Goal: Obtain resource: Download file/media

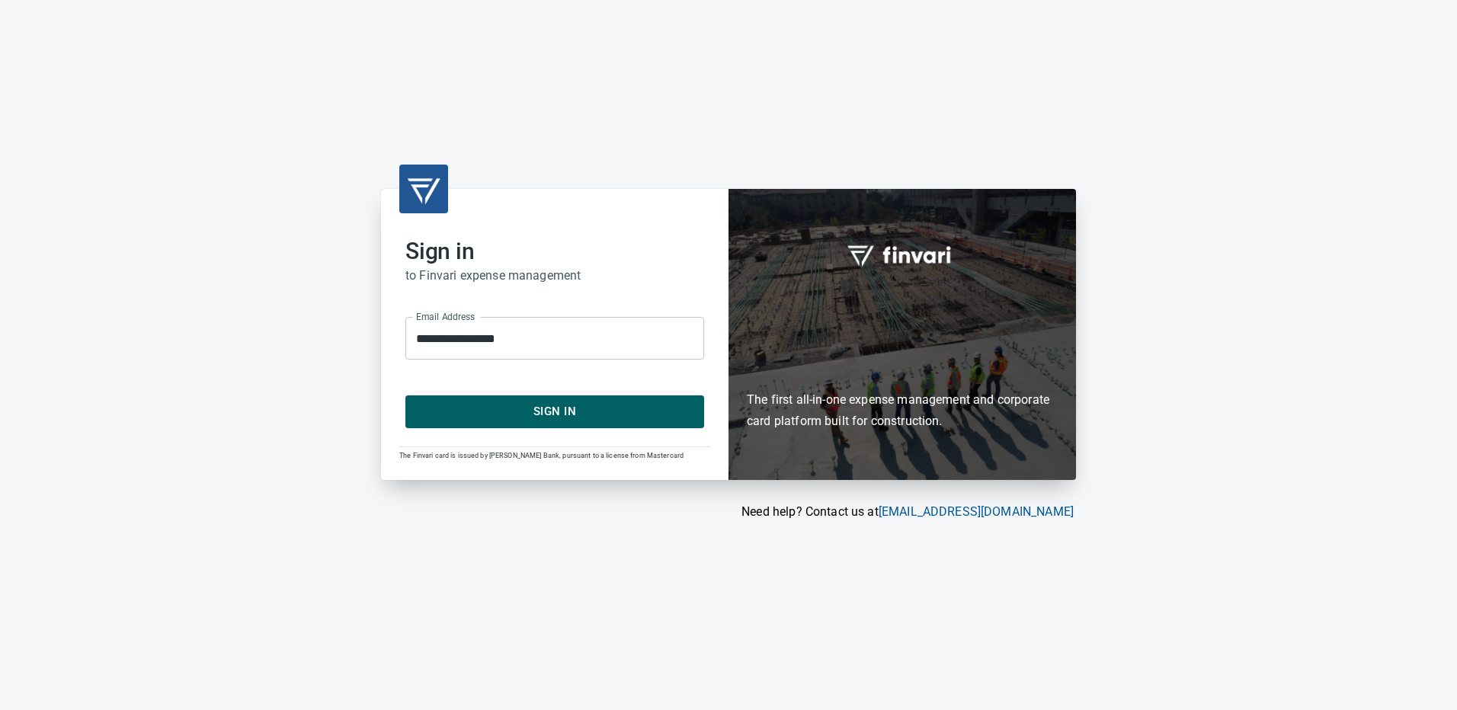
click at [548, 414] on span "Sign In" at bounding box center [554, 412] width 265 height 20
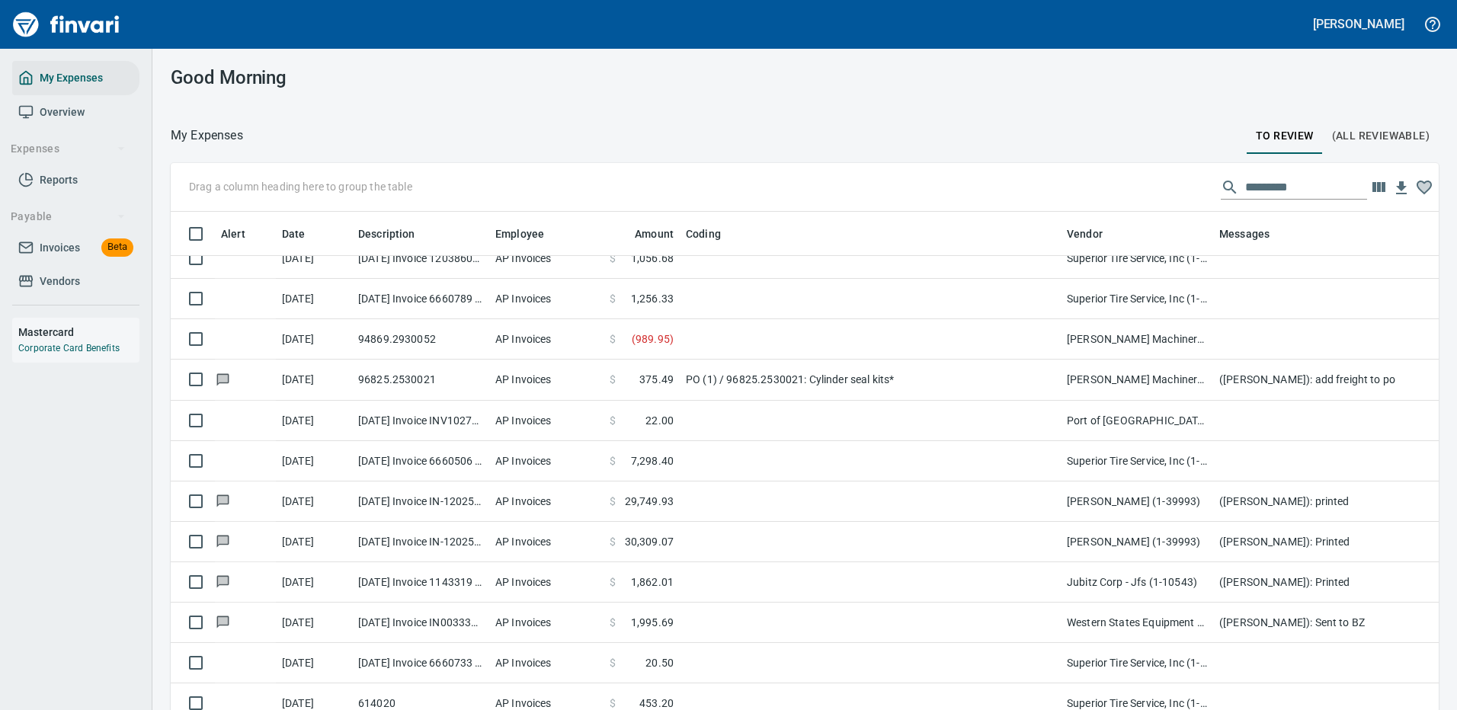
scroll to position [457, 0]
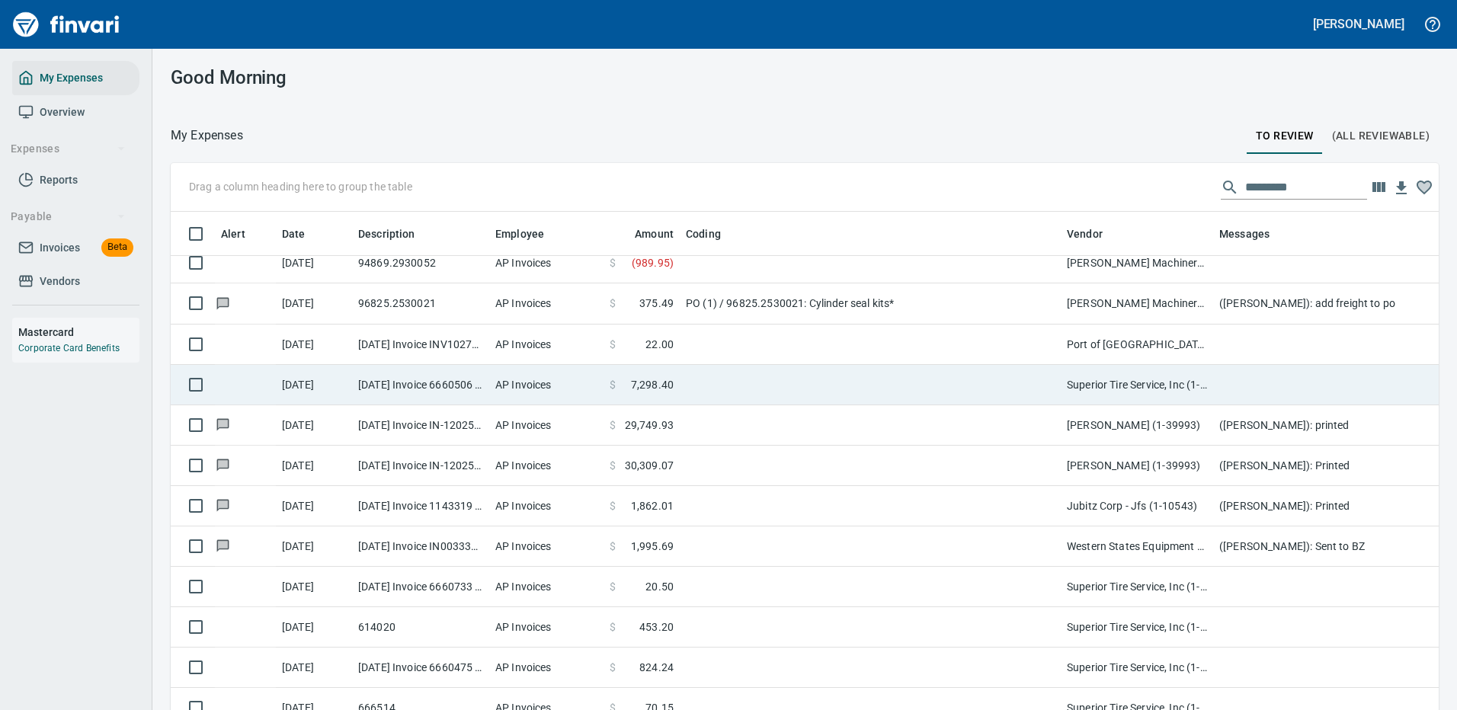
click at [844, 330] on td at bounding box center [870, 345] width 381 height 40
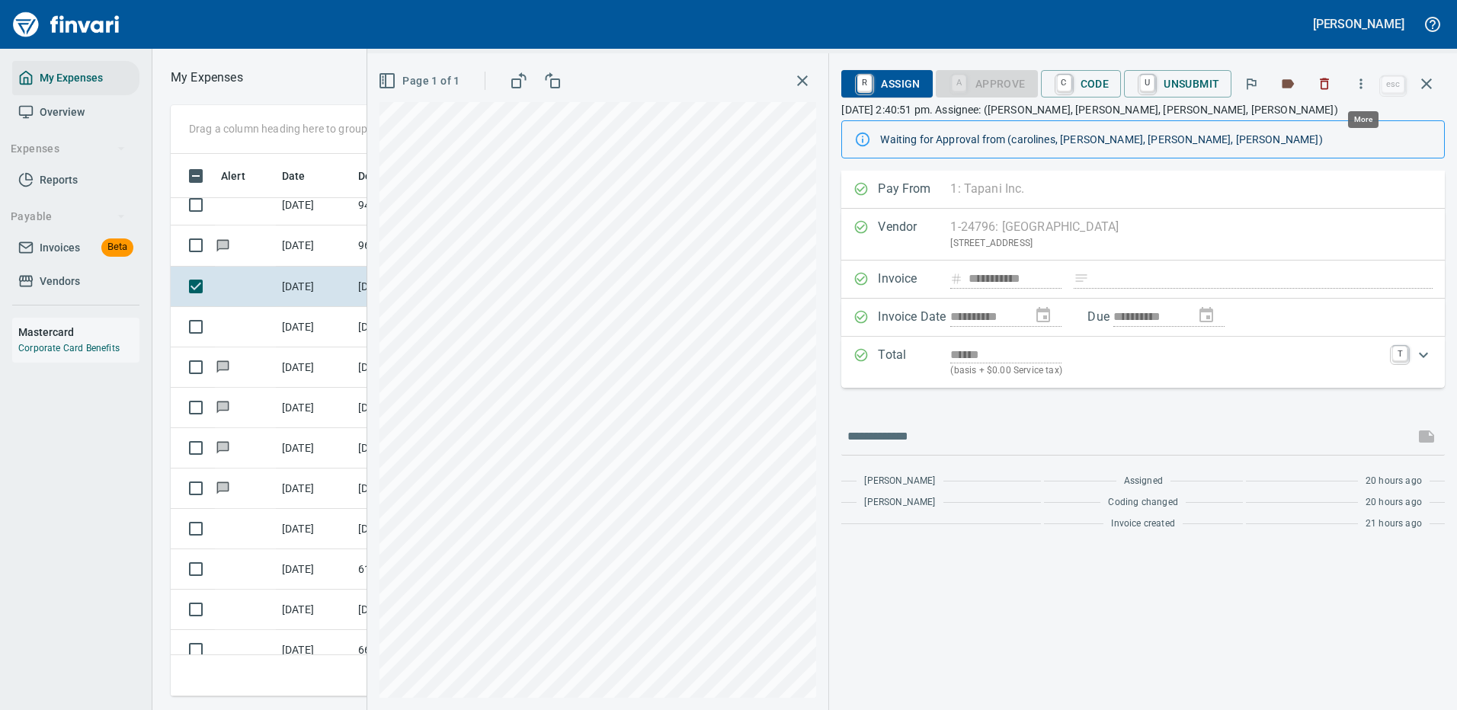
scroll to position [520, 864]
click at [1362, 80] on icon "button" at bounding box center [1362, 84] width 2 height 10
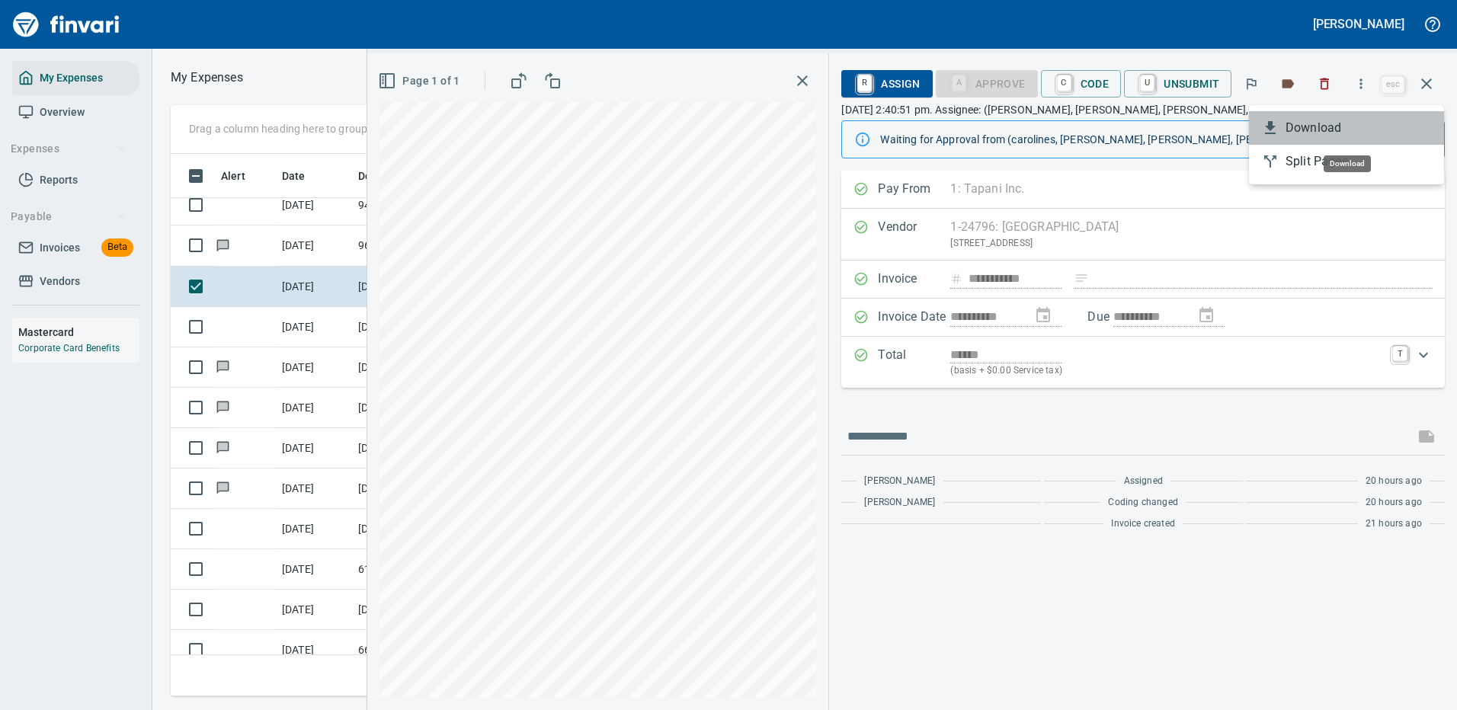
click at [1304, 131] on span "Download" at bounding box center [1359, 128] width 146 height 18
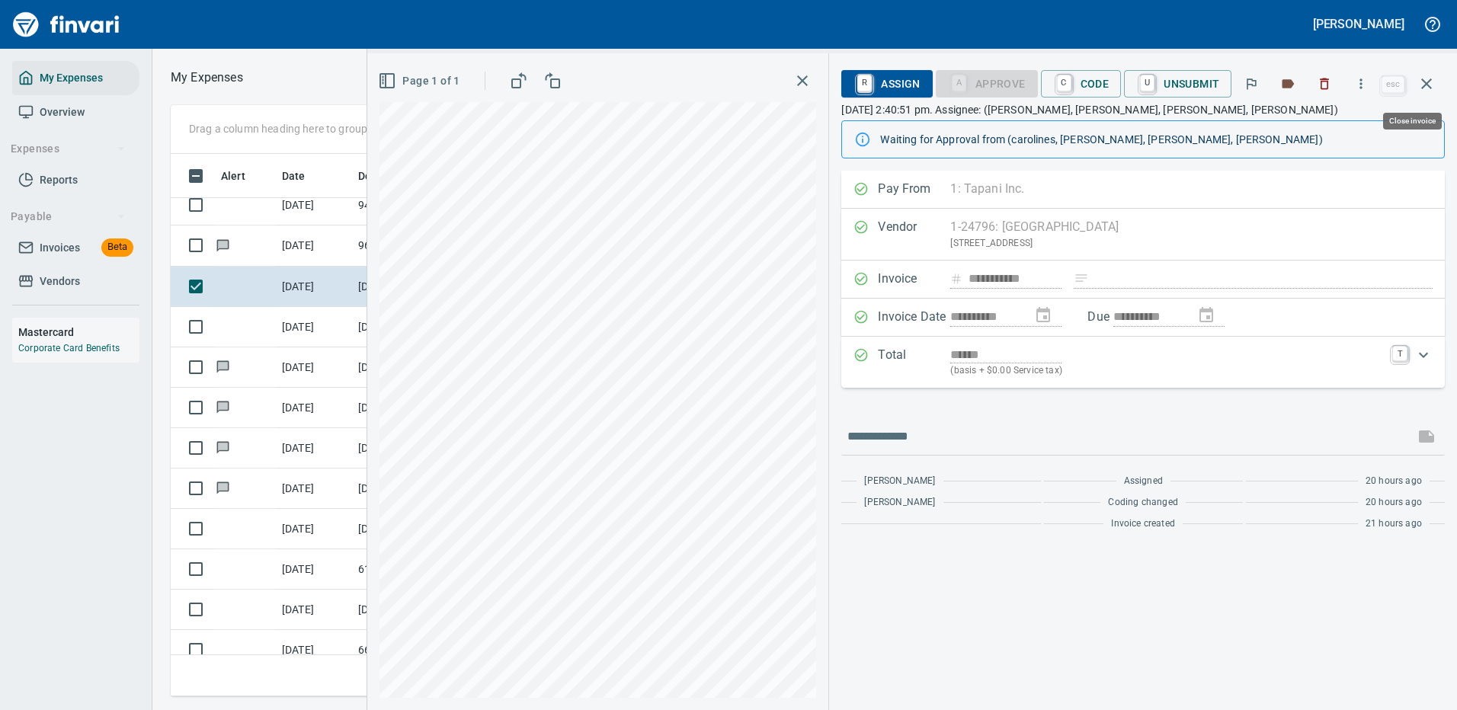
click at [1424, 82] on icon "button" at bounding box center [1427, 84] width 18 height 18
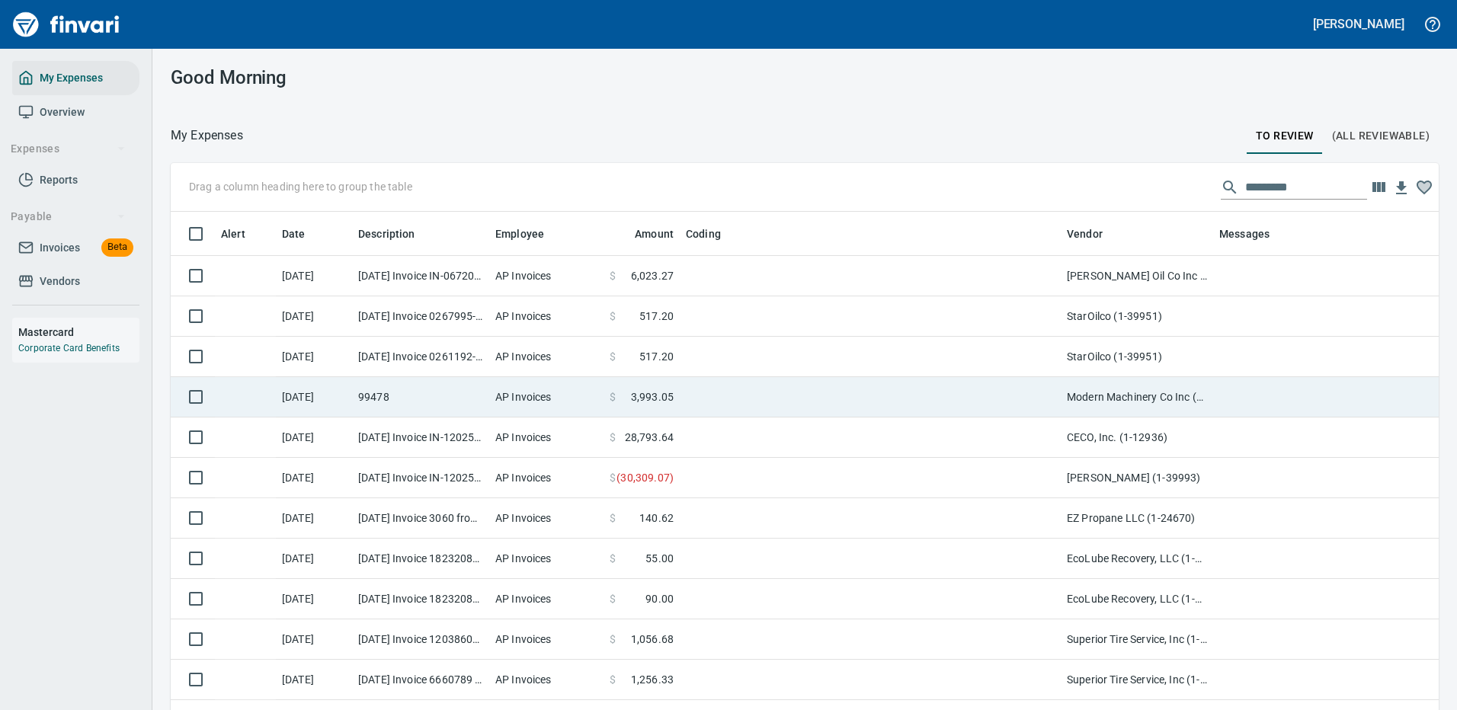
click at [794, 391] on td at bounding box center [870, 397] width 381 height 40
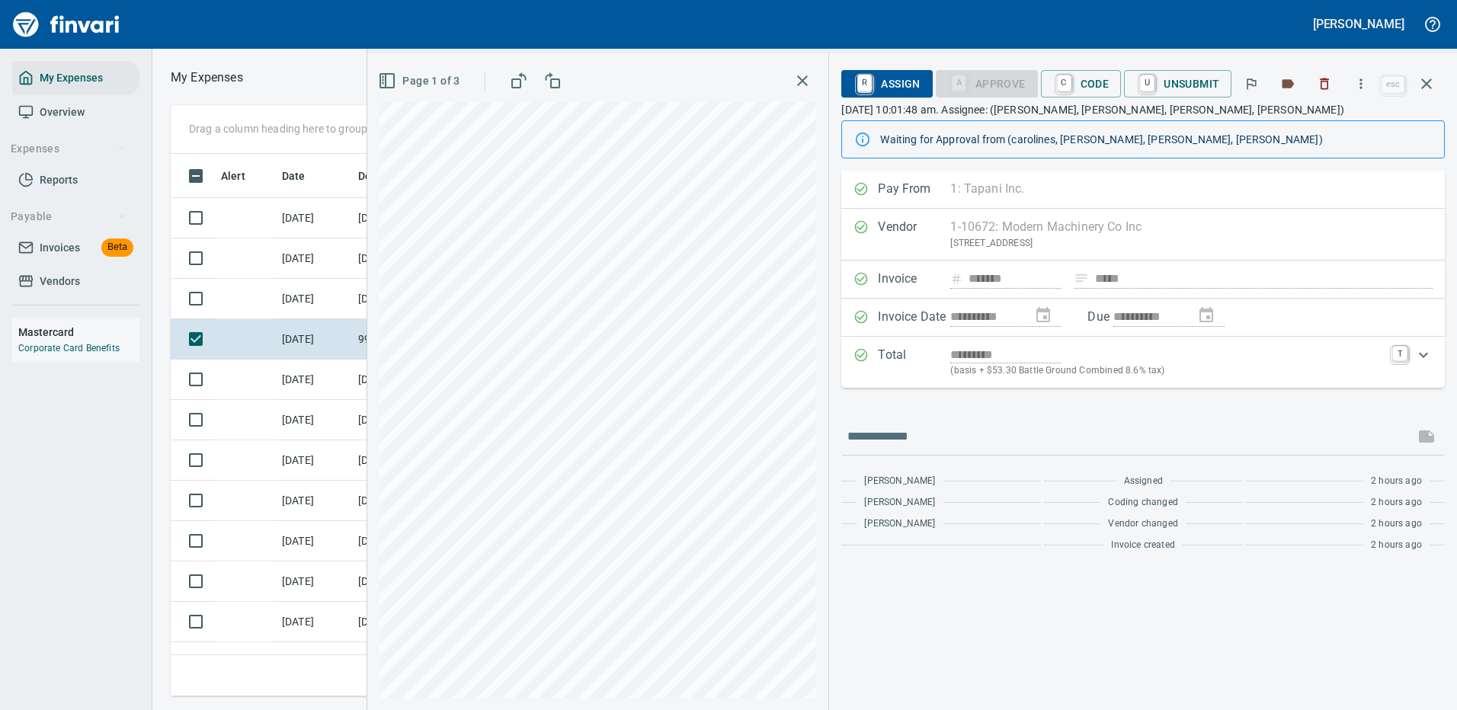
scroll to position [520, 864]
click at [1365, 83] on icon "button" at bounding box center [1361, 83] width 15 height 15
click at [1329, 127] on span "Download" at bounding box center [1359, 128] width 146 height 18
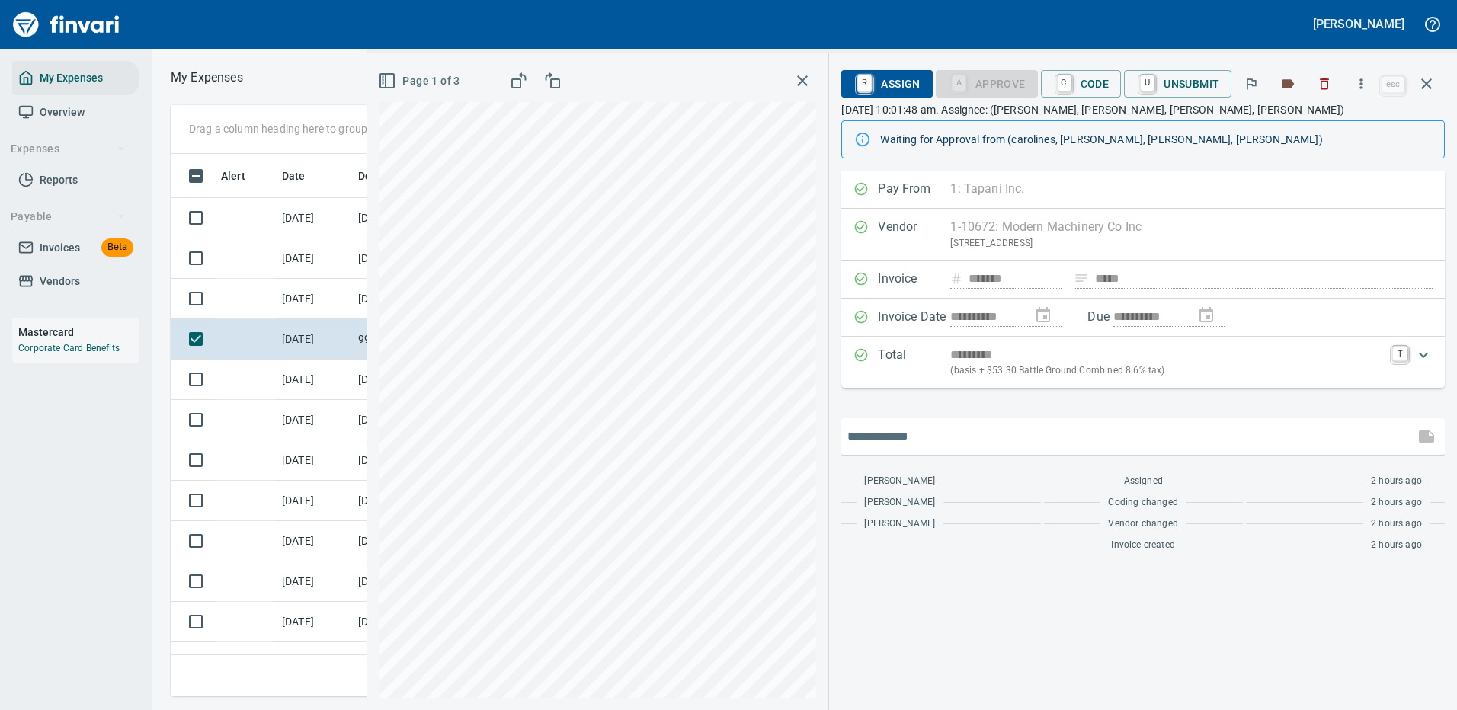
click at [905, 428] on input "text" at bounding box center [1128, 437] width 561 height 24
type input "**********"
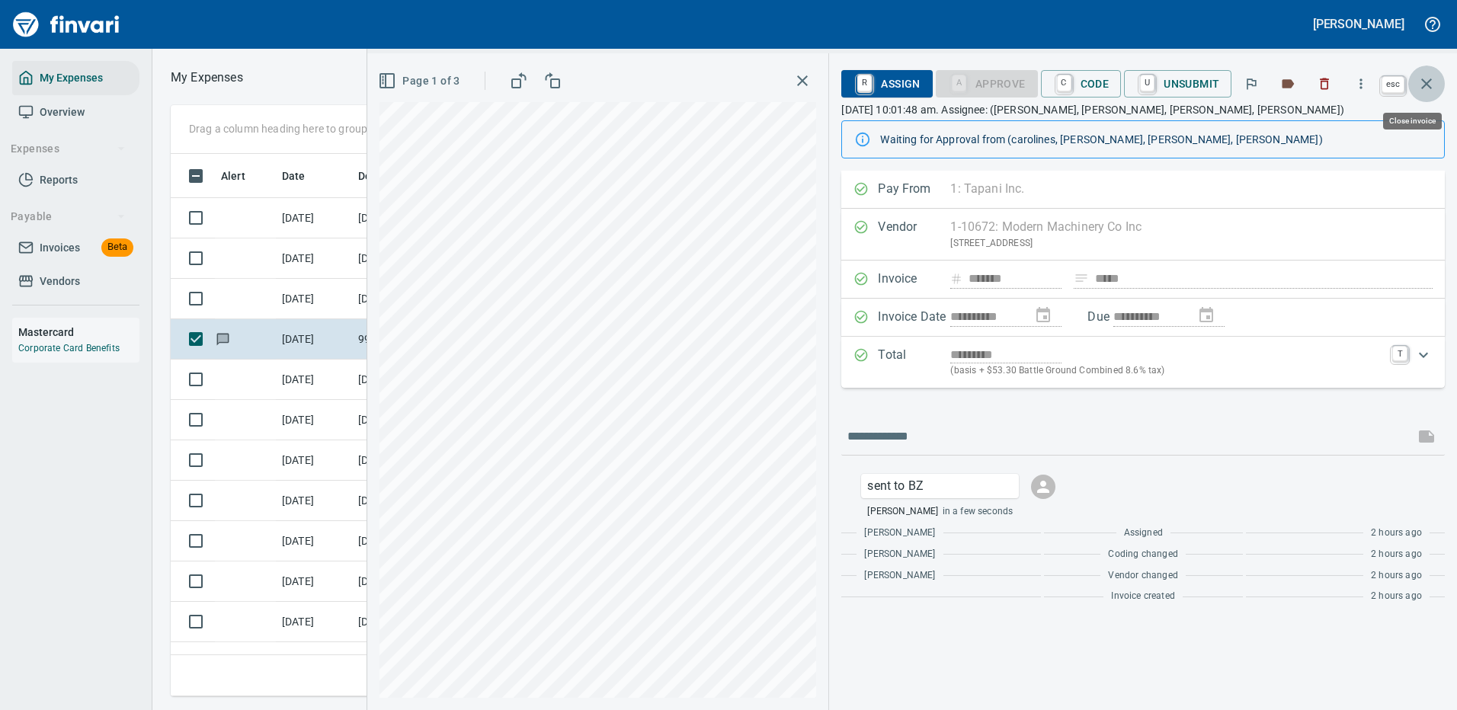
click at [1425, 80] on icon "button" at bounding box center [1427, 84] width 18 height 18
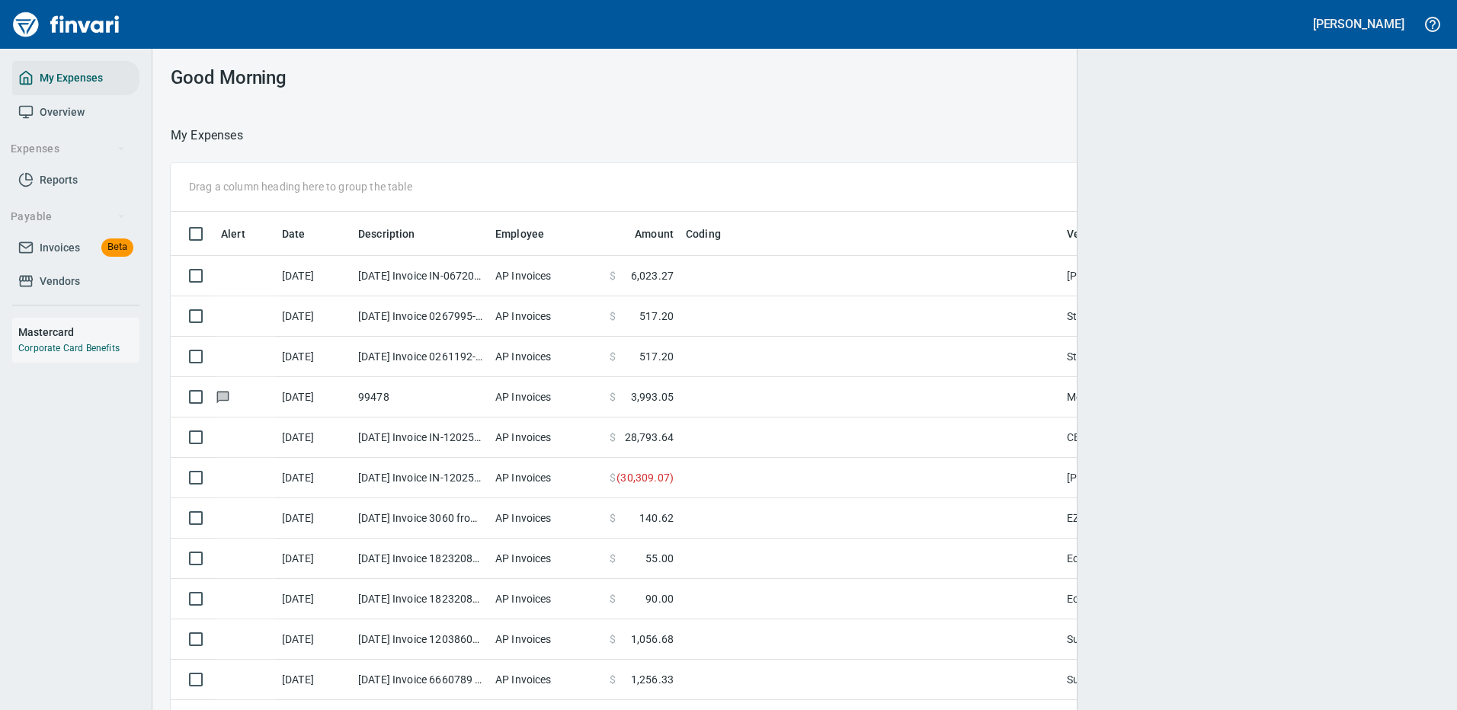
scroll to position [520, 1223]
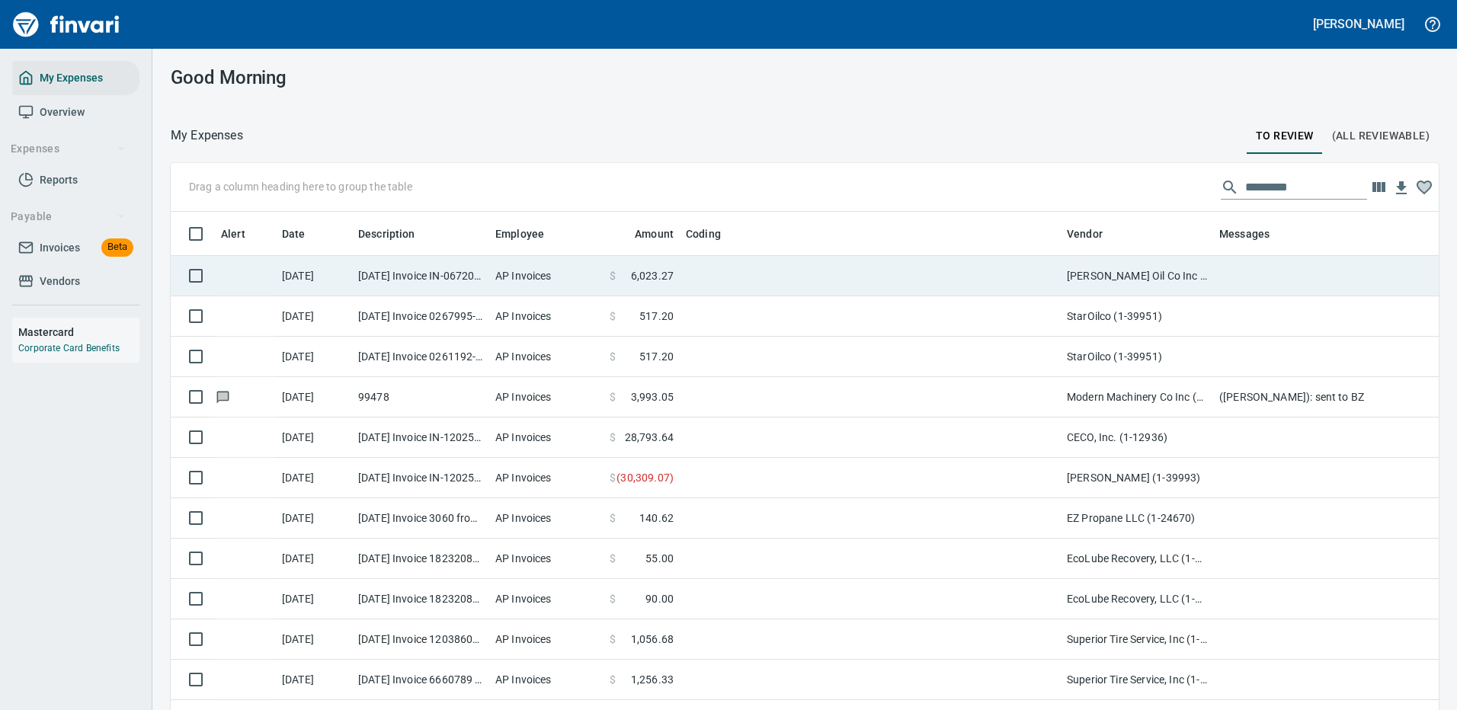
click at [821, 275] on td at bounding box center [870, 276] width 381 height 40
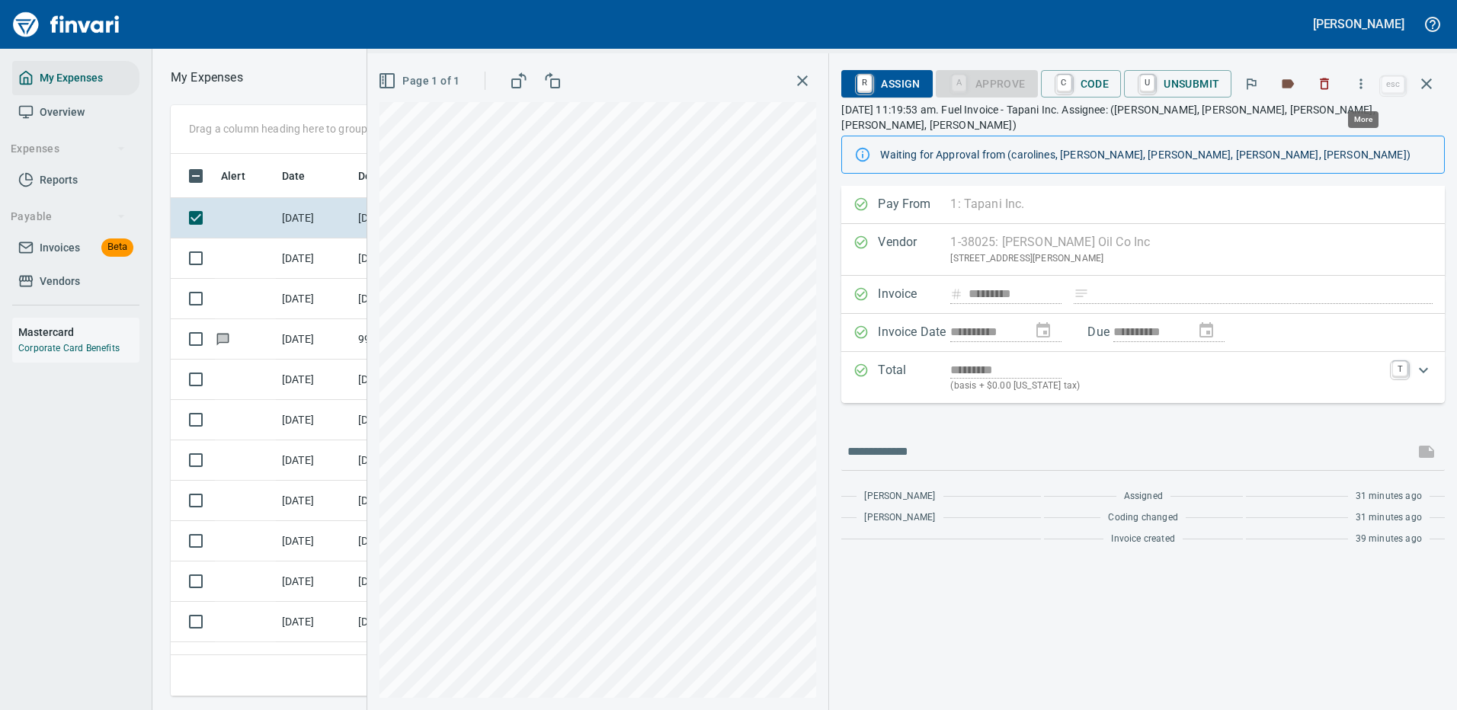
scroll to position [520, 864]
